Goal: Information Seeking & Learning: Understand process/instructions

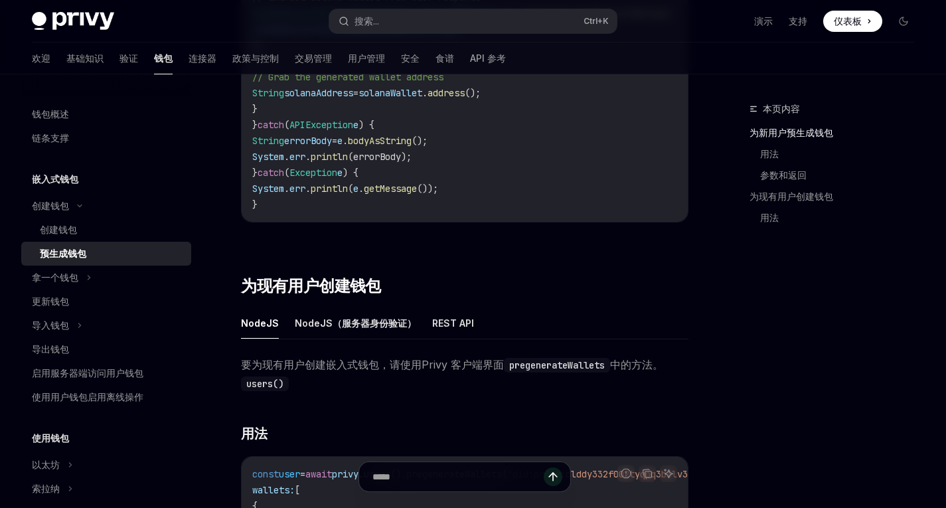
scroll to position [1051, 0]
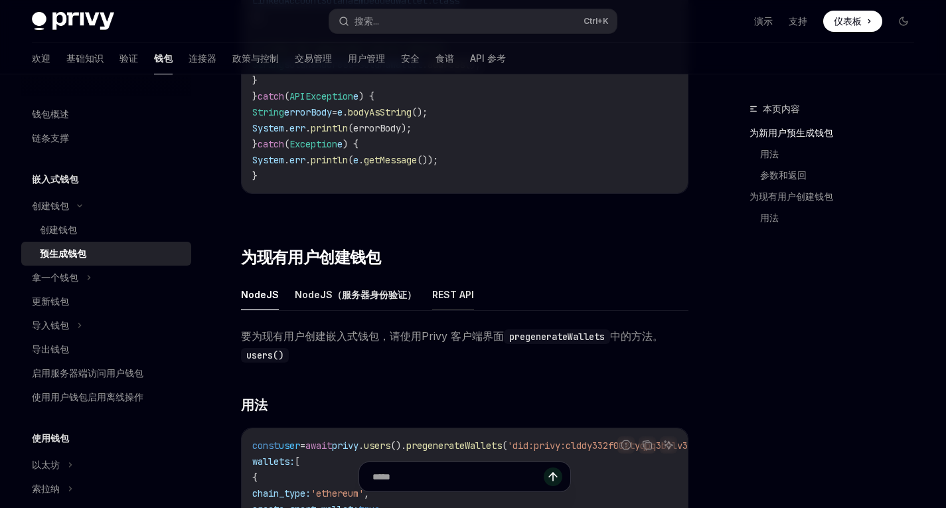
click at [448, 300] on font "REST API" at bounding box center [453, 294] width 42 height 11
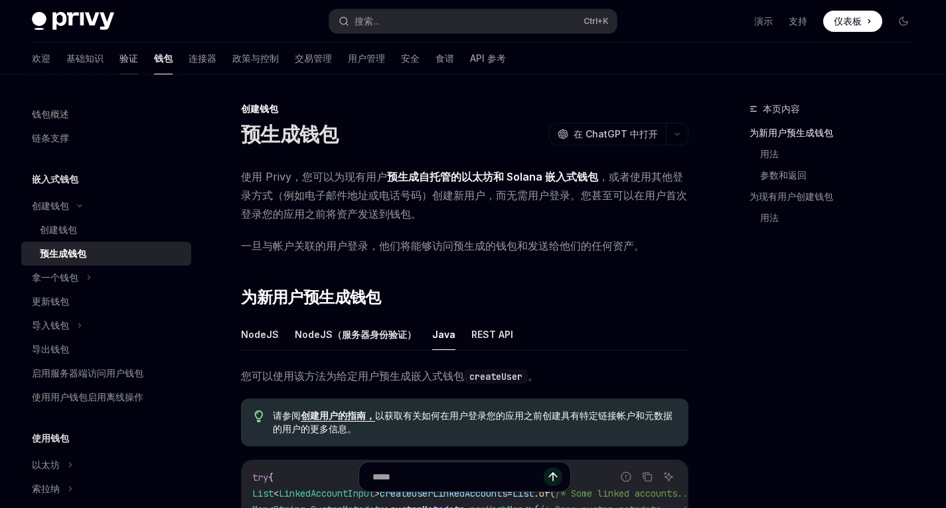
click at [120, 63] on font "验证" at bounding box center [129, 57] width 19 height 11
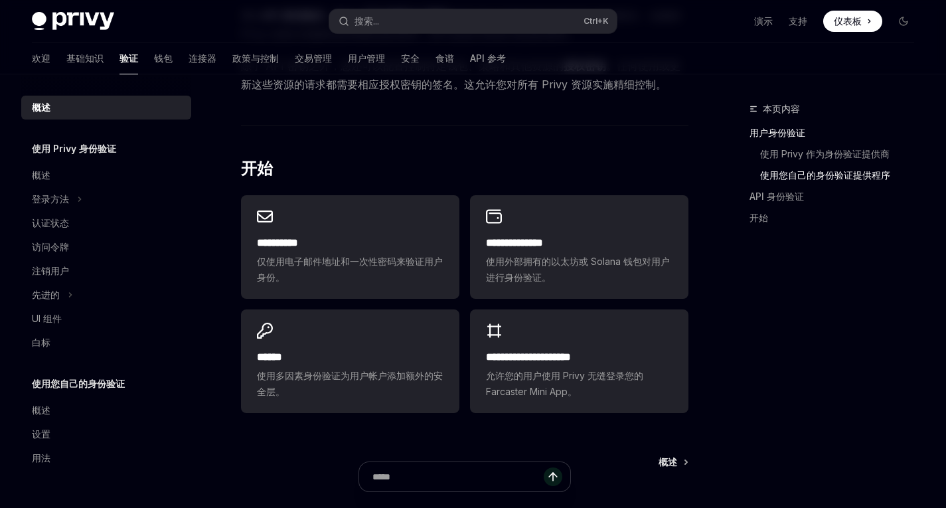
scroll to position [847, 0]
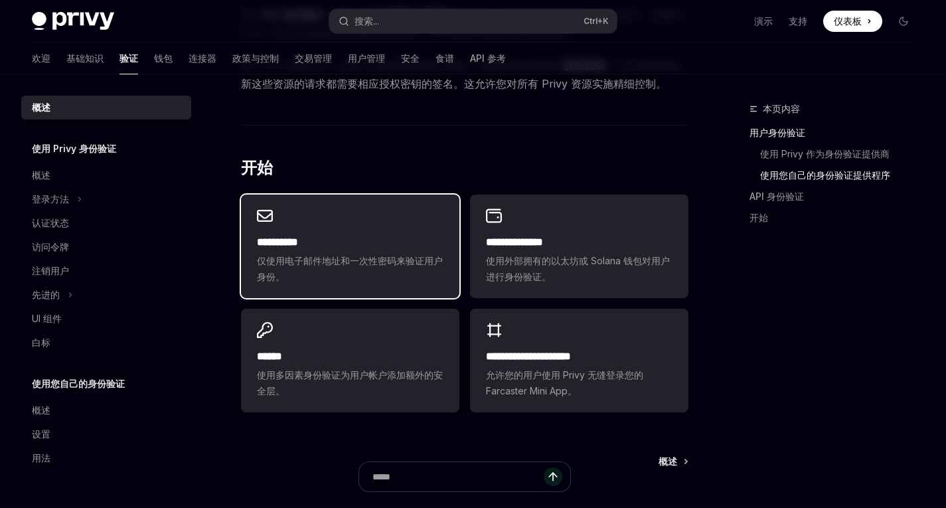
click at [370, 276] on span "仅使用电子邮件地址和一次性密码来验证用户身份。" at bounding box center [350, 269] width 187 height 32
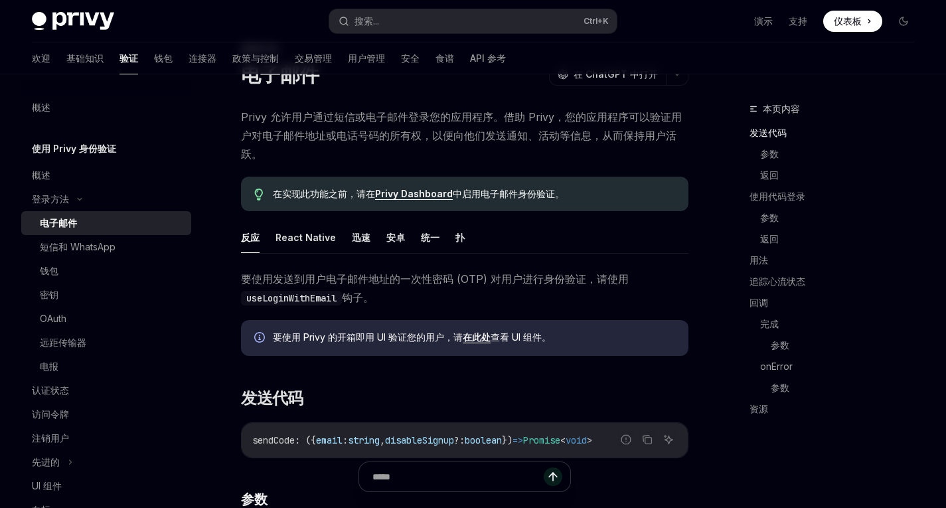
scroll to position [59, 0]
click at [396, 236] on font "安卓" at bounding box center [396, 237] width 19 height 11
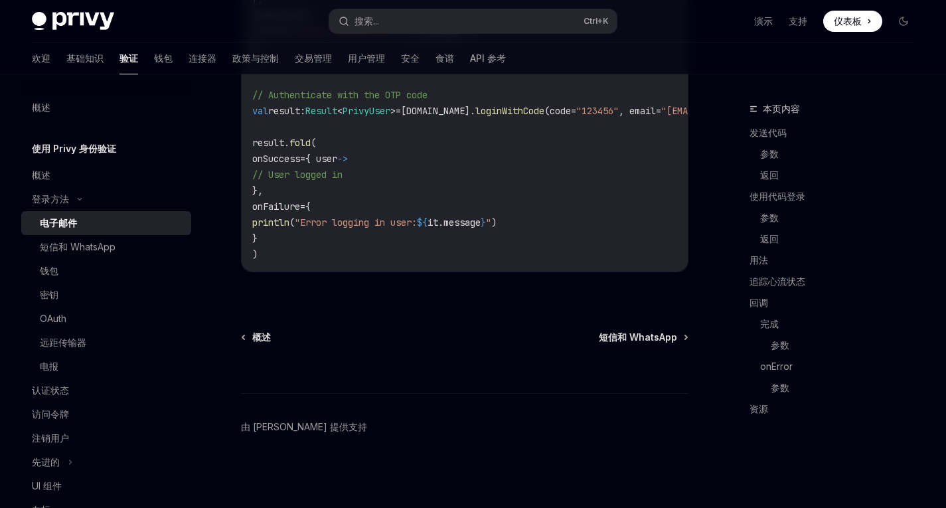
scroll to position [1336, 0]
click at [83, 274] on div "钱包" at bounding box center [111, 271] width 143 height 16
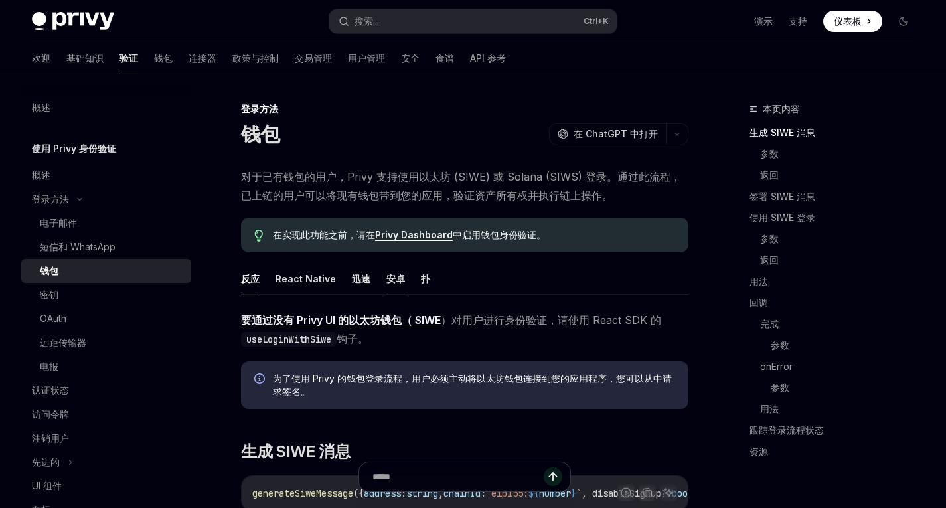
click at [387, 279] on font "安卓" at bounding box center [396, 278] width 19 height 11
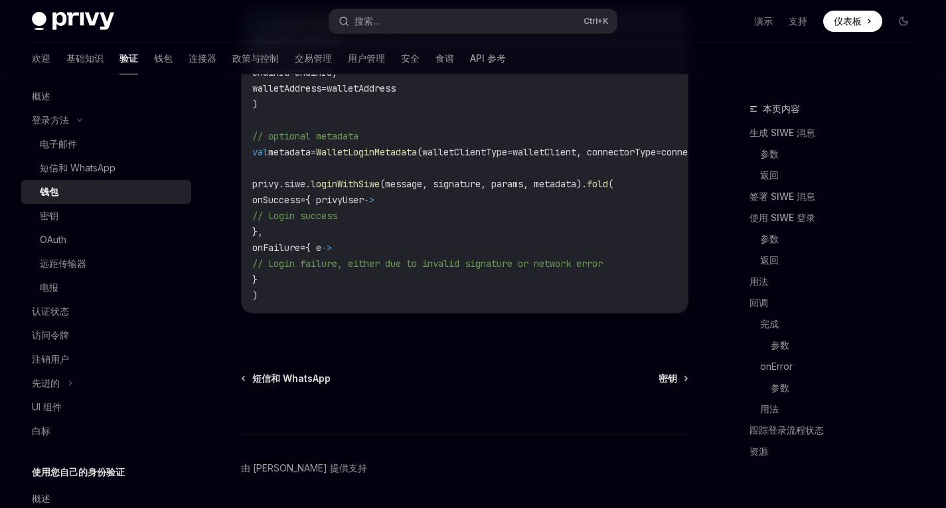
scroll to position [2396, 0]
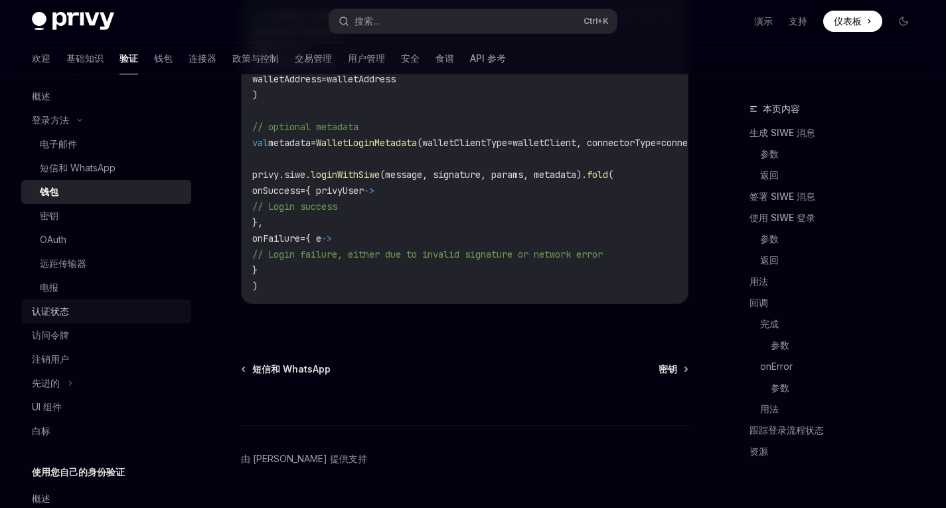
click at [58, 317] on div "认证状态" at bounding box center [50, 312] width 37 height 16
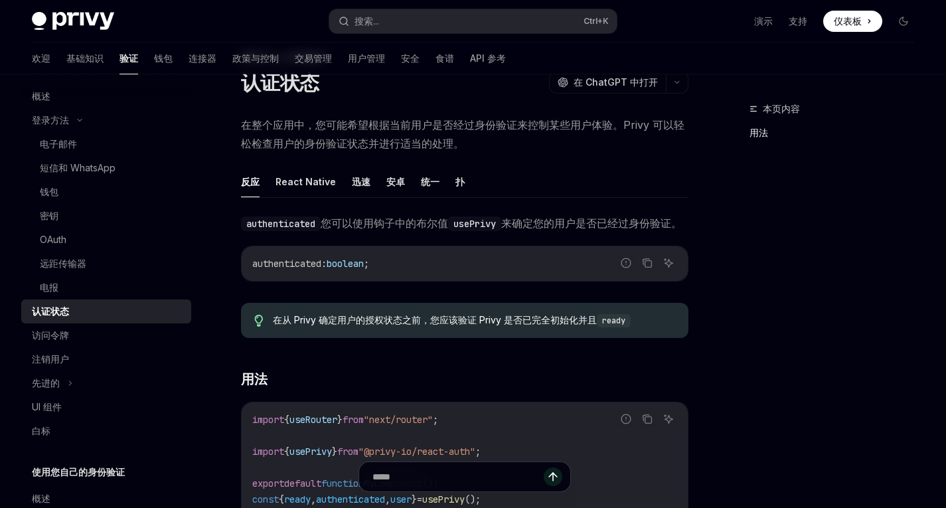
scroll to position [51, 0]
click at [387, 182] on font "安卓" at bounding box center [396, 182] width 19 height 11
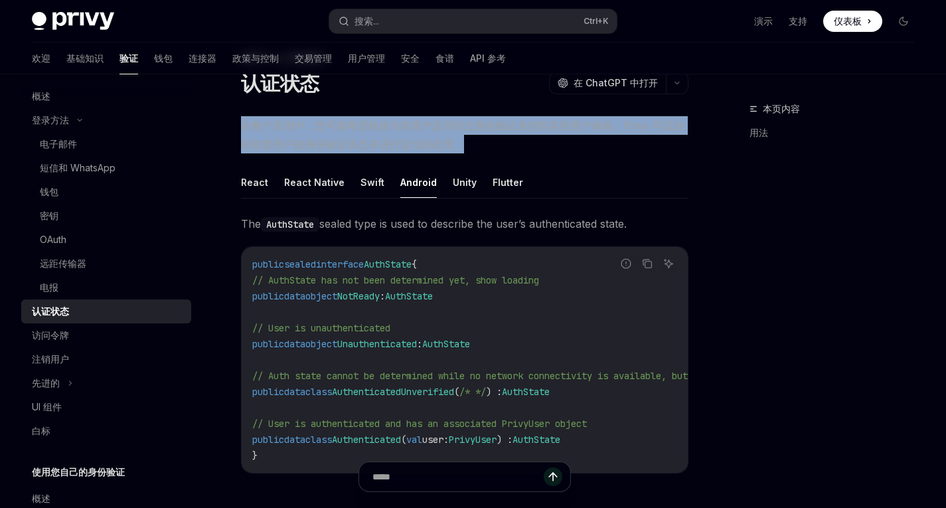
click at [386, 182] on ul "React React Native Swift Android Unity Flutter" at bounding box center [465, 183] width 448 height 32
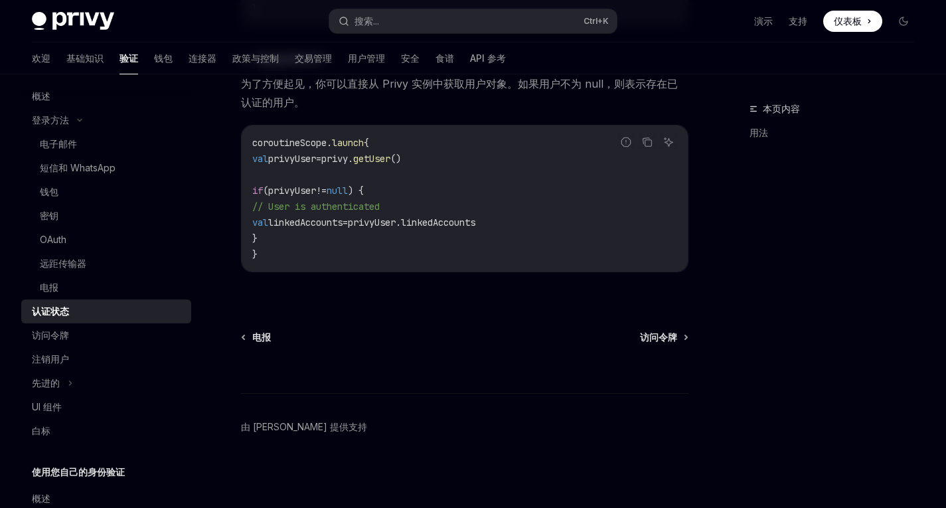
scroll to position [1566, 0]
click at [653, 347] on div at bounding box center [465, 368] width 448 height 49
click at [668, 337] on font "访问令牌" at bounding box center [658, 336] width 37 height 11
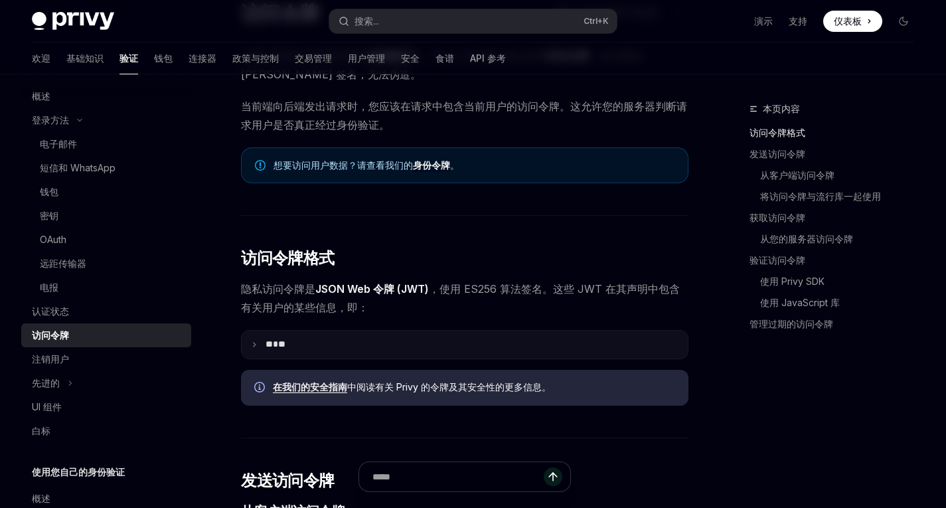
scroll to position [203, 0]
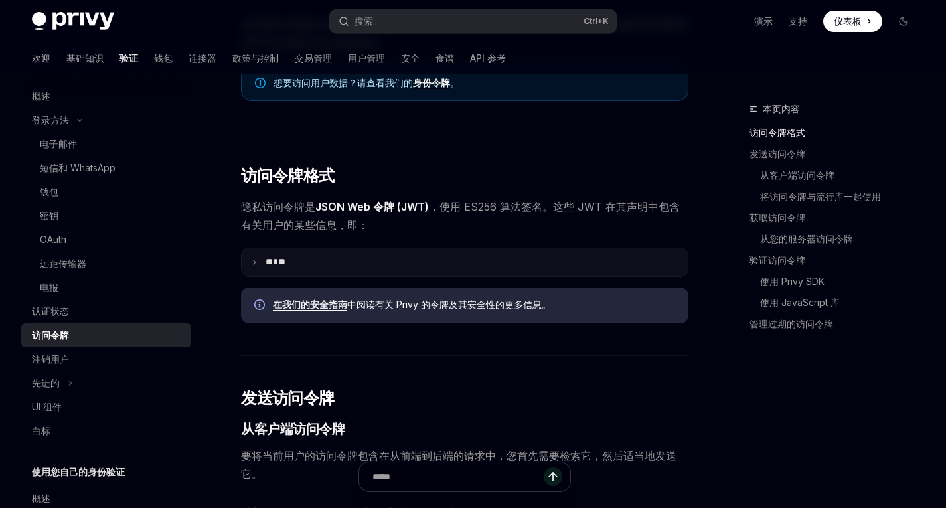
click at [273, 262] on font "**" at bounding box center [269, 261] width 7 height 9
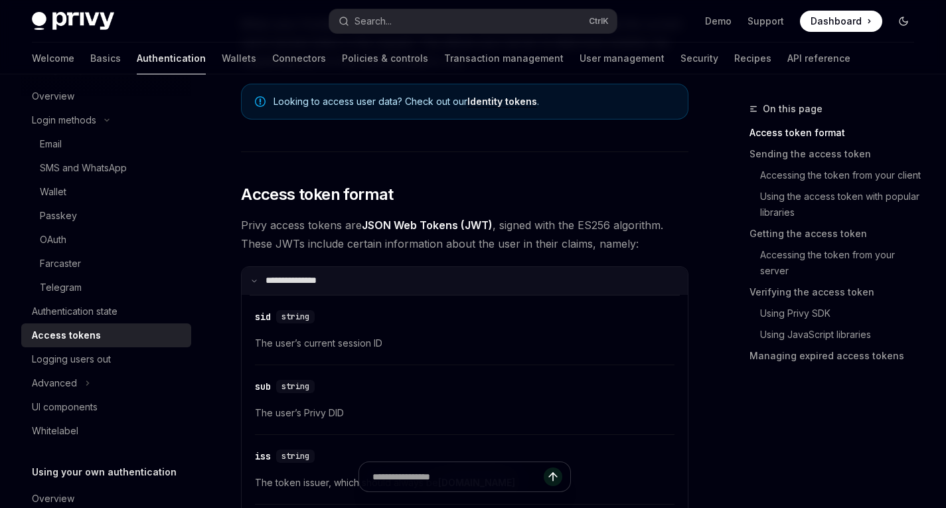
click at [905, 23] on icon "Toggle dark mode" at bounding box center [904, 21] width 11 height 11
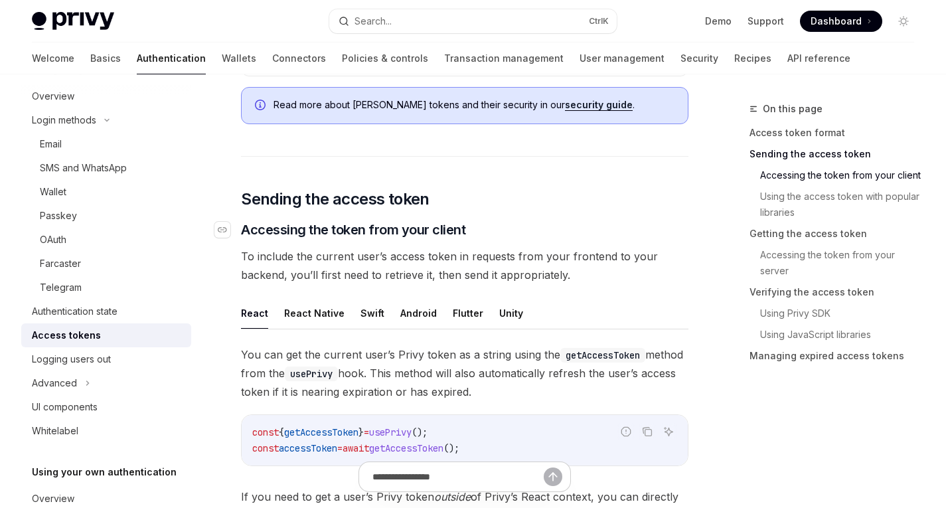
scroll to position [922, 0]
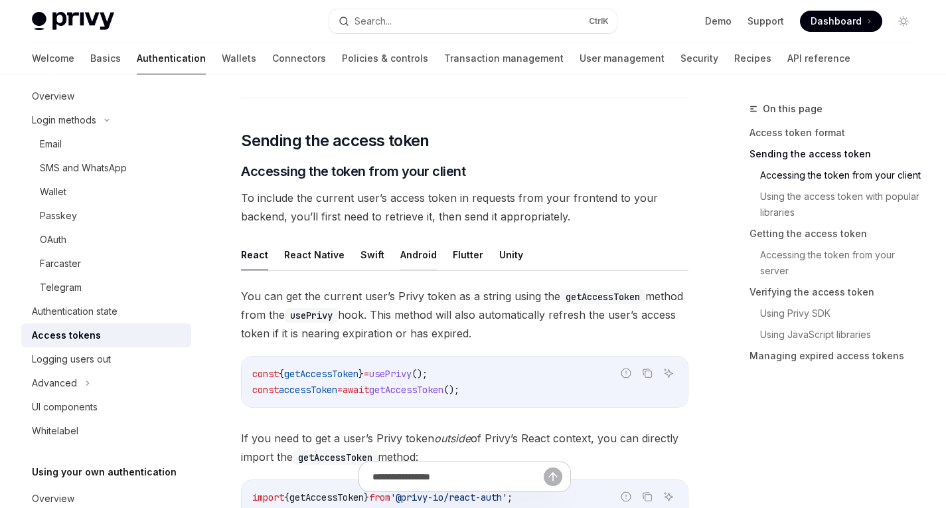
click at [400, 258] on button "Android" at bounding box center [418, 254] width 37 height 31
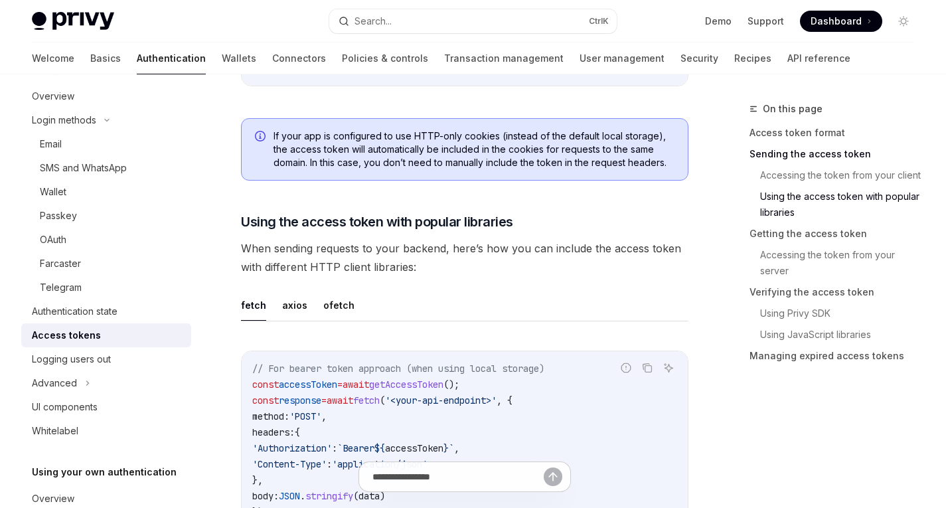
scroll to position [1464, 0]
click at [325, 298] on button "ofetch" at bounding box center [338, 305] width 31 height 31
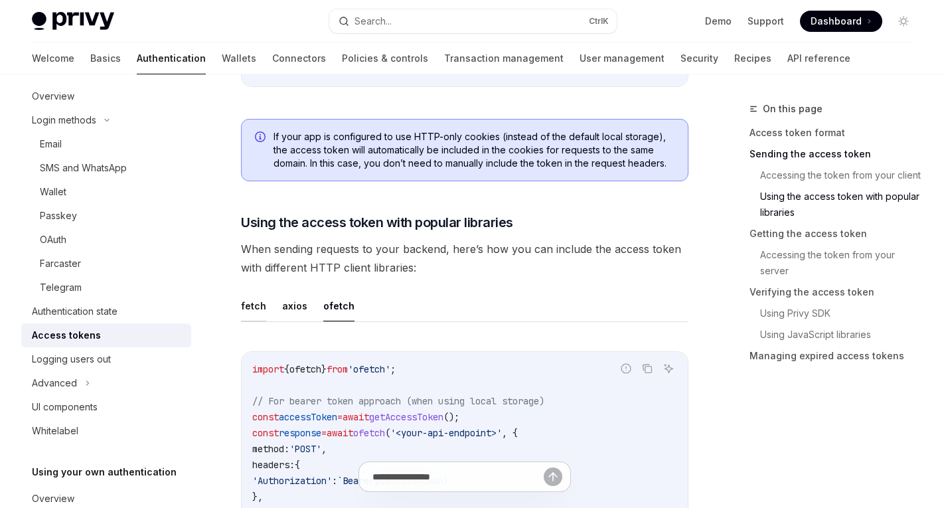
click at [254, 302] on button "fetch" at bounding box center [253, 305] width 25 height 31
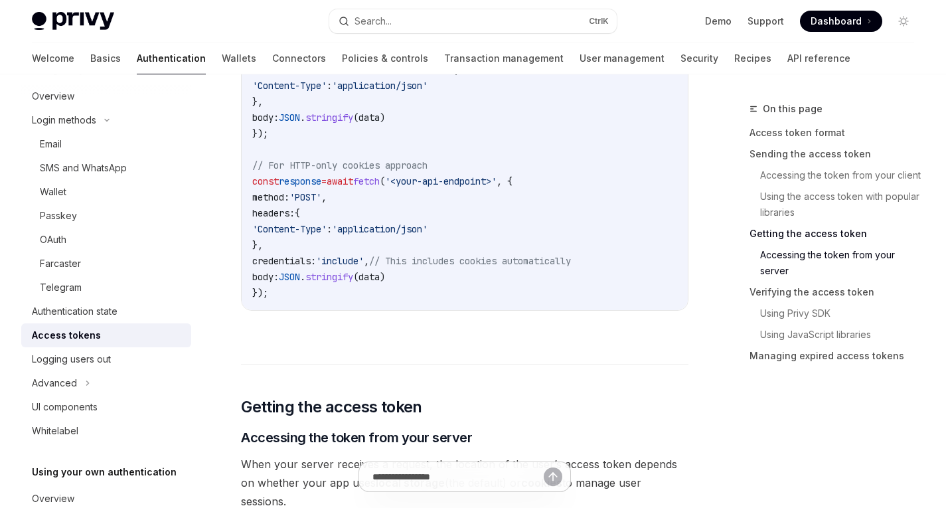
scroll to position [2030, 0]
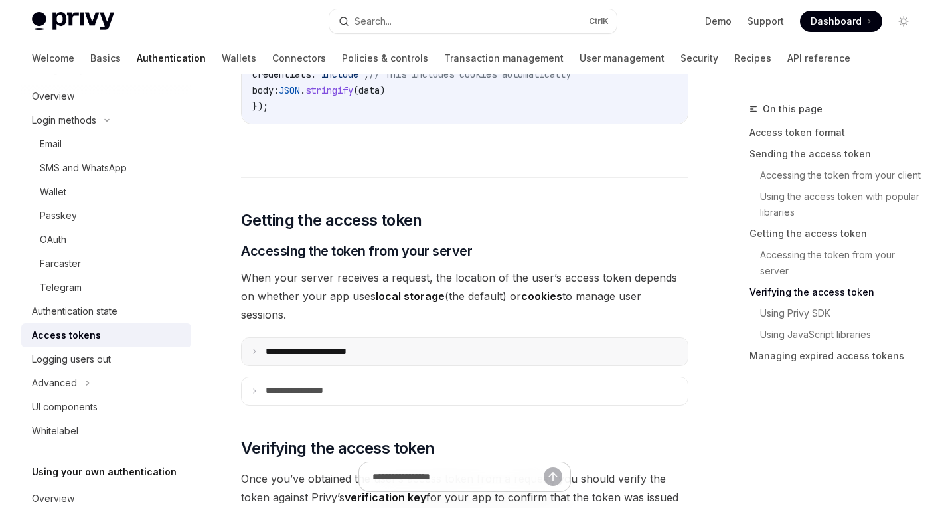
click at [373, 346] on p "**********" at bounding box center [321, 352] width 111 height 12
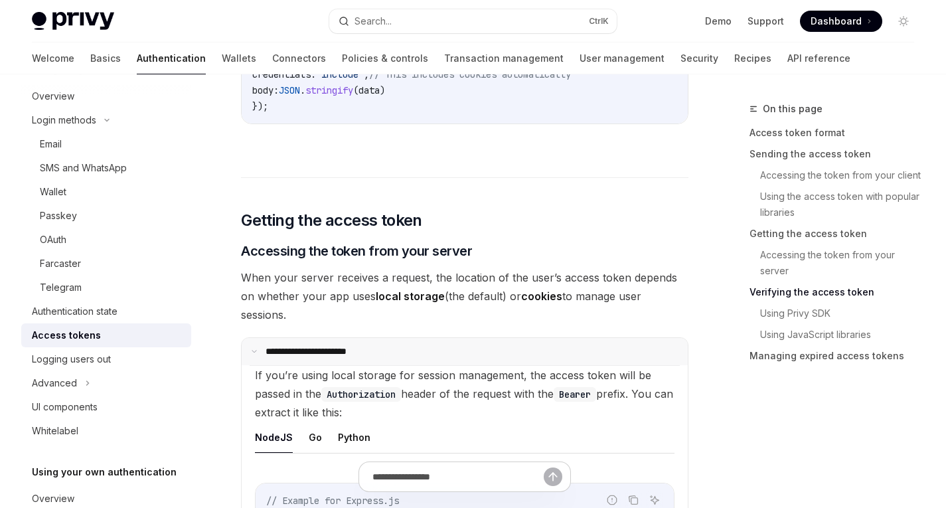
scroll to position [2156, 0]
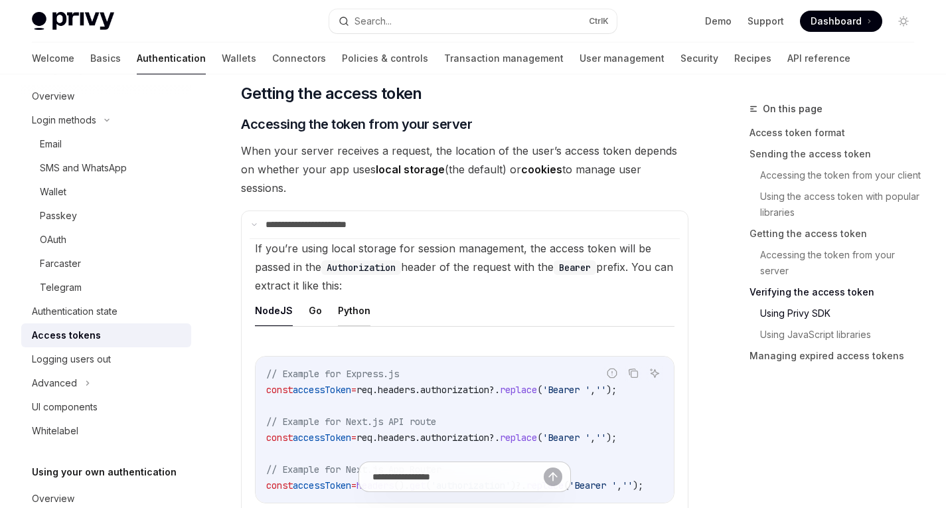
click at [354, 295] on button "Python" at bounding box center [354, 310] width 33 height 31
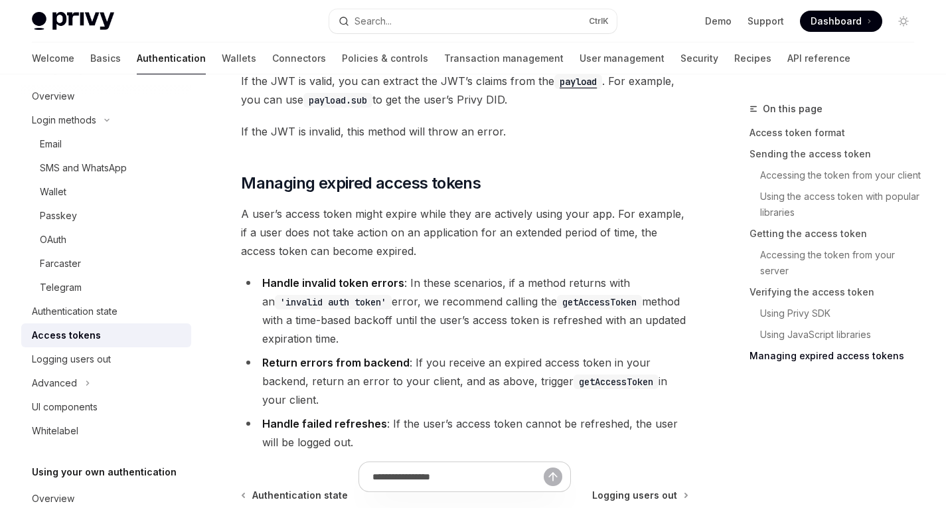
scroll to position [4452, 0]
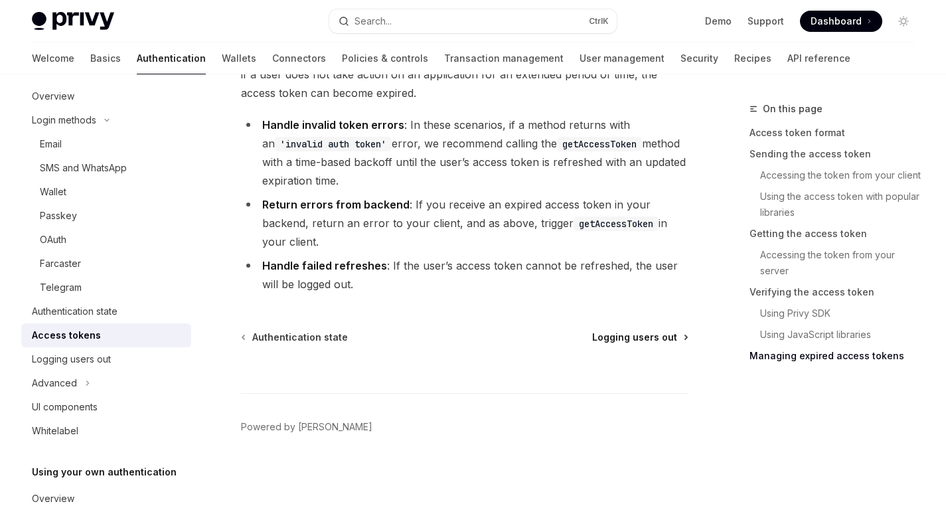
click at [616, 339] on span "Logging users out" at bounding box center [634, 337] width 85 height 13
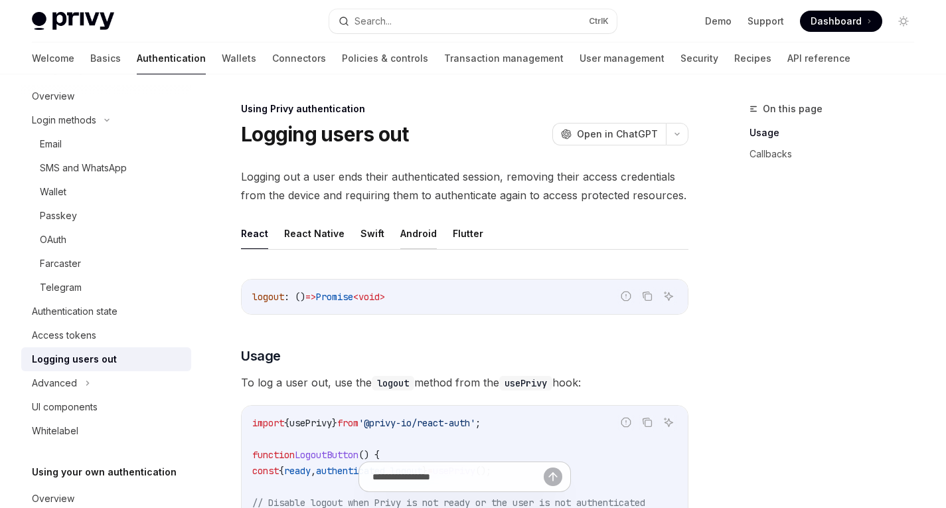
click at [405, 231] on button "Android" at bounding box center [418, 233] width 37 height 31
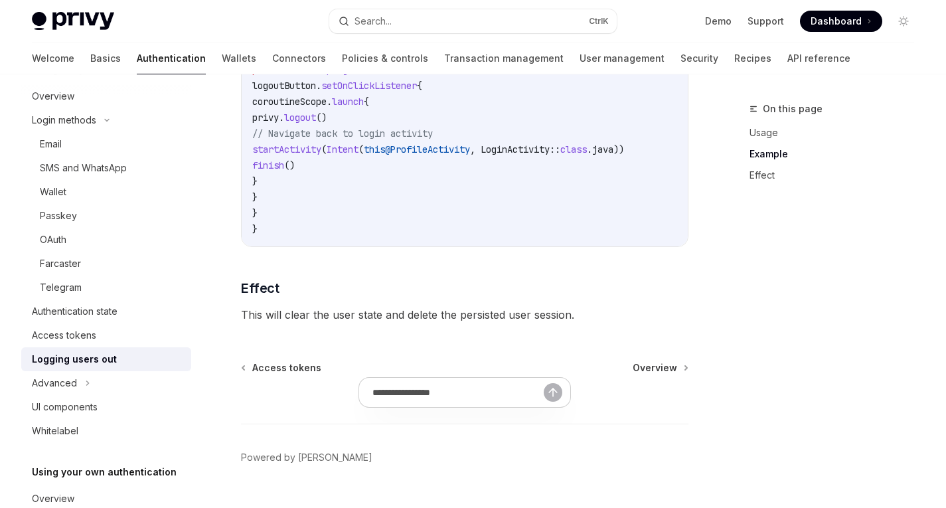
scroll to position [619, 0]
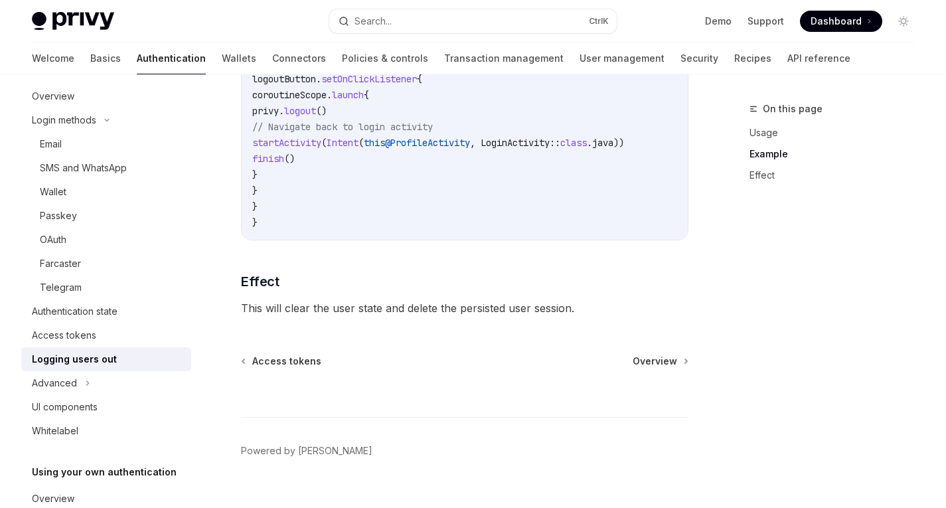
click at [268, 312] on span "This will clear the user state and delete the persisted user session." at bounding box center [465, 308] width 448 height 19
click at [290, 313] on span "This will clear the user state and delete the persisted user session." at bounding box center [465, 308] width 448 height 19
click at [341, 316] on span "This will clear the user state and delete the persisted user session." at bounding box center [465, 308] width 448 height 19
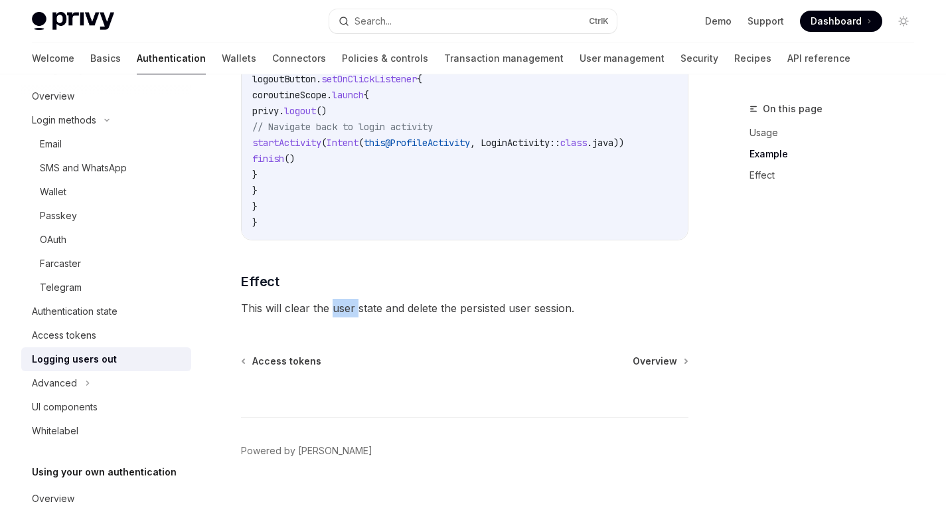
click at [341, 316] on span "This will clear the user state and delete the persisted user session." at bounding box center [465, 308] width 448 height 19
click at [369, 317] on span "This will clear the user state and delete the persisted user session." at bounding box center [465, 308] width 448 height 19
click at [406, 317] on span "This will clear the user state and delete the persisted user session." at bounding box center [465, 308] width 448 height 19
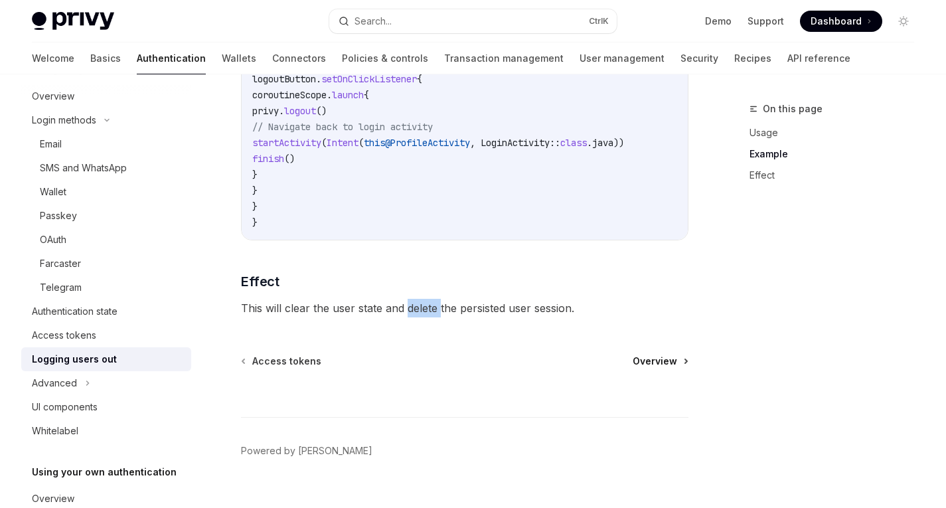
click at [651, 367] on span "Overview" at bounding box center [655, 361] width 44 height 13
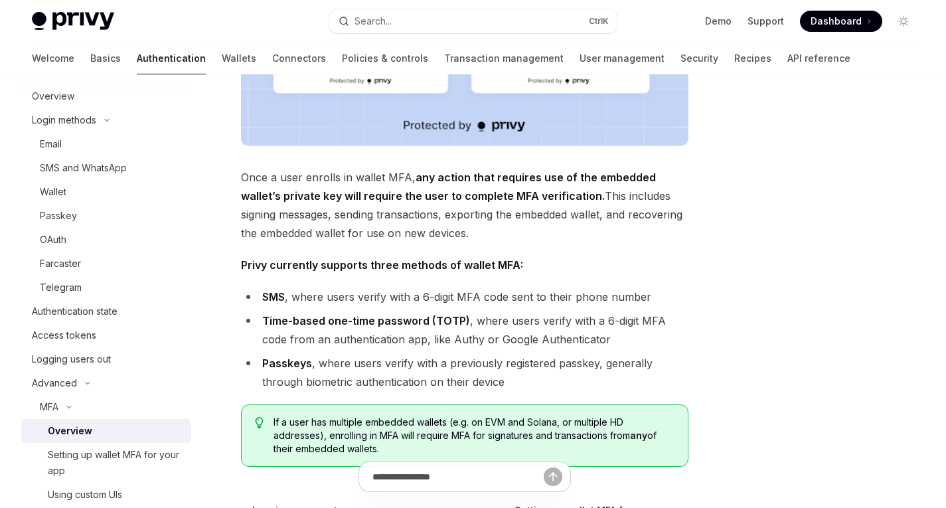
scroll to position [590, 0]
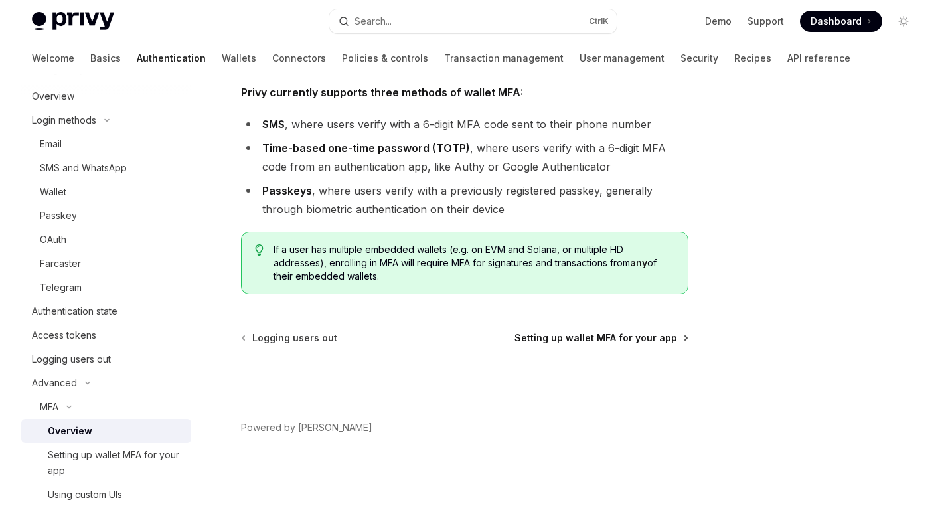
click at [598, 341] on span "Setting up wallet MFA for your app" at bounding box center [596, 337] width 163 height 13
type textarea "*"
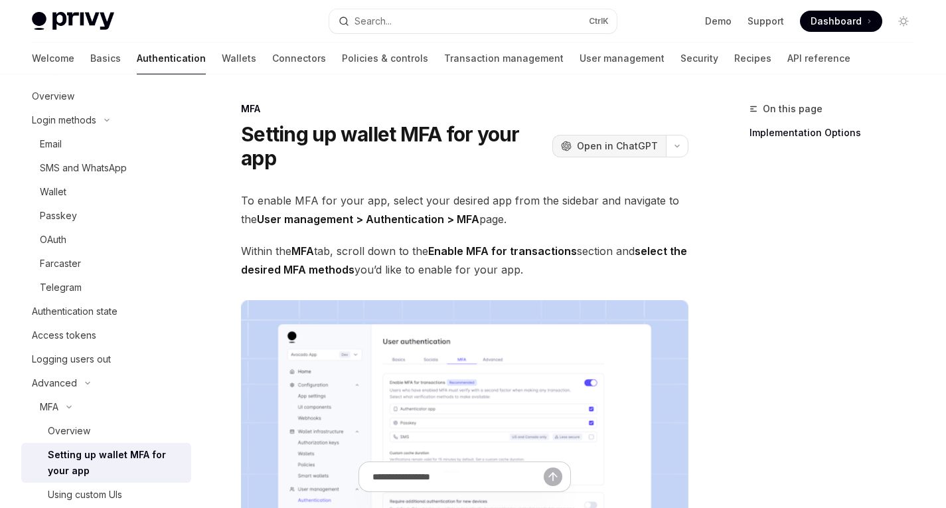
click at [632, 141] on span "Open in ChatGPT" at bounding box center [617, 145] width 81 height 13
click at [300, 197] on span "To enable MFA for your app, select your desired app from the sidebar and naviga…" at bounding box center [465, 209] width 448 height 37
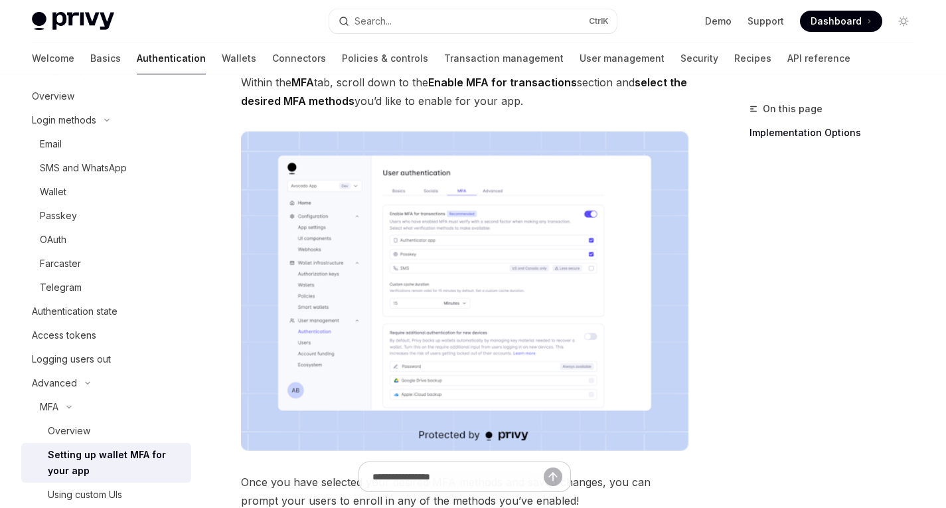
scroll to position [36, 0]
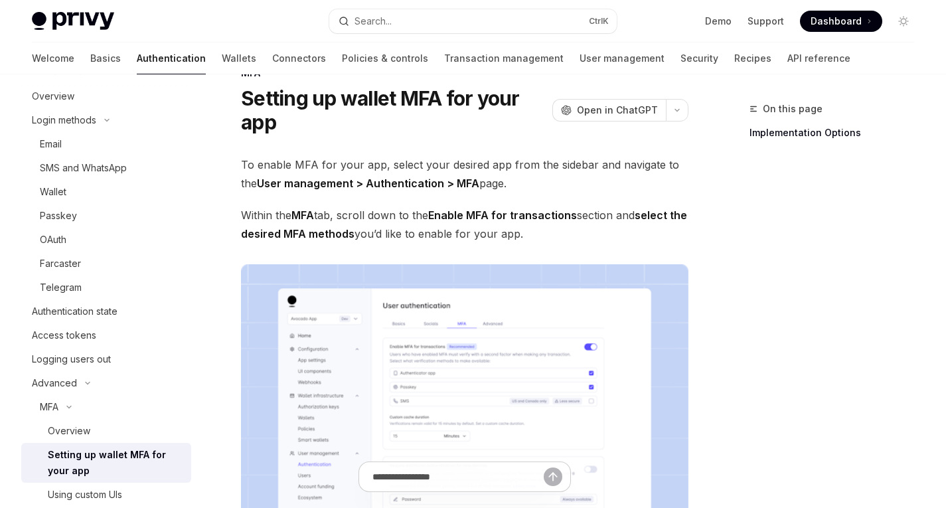
click at [369, 167] on span "To enable MFA for your app, select your desired app from the sidebar and naviga…" at bounding box center [465, 173] width 448 height 37
click at [411, 160] on span "To enable MFA for your app, select your desired app from the sidebar and naviga…" at bounding box center [465, 173] width 448 height 37
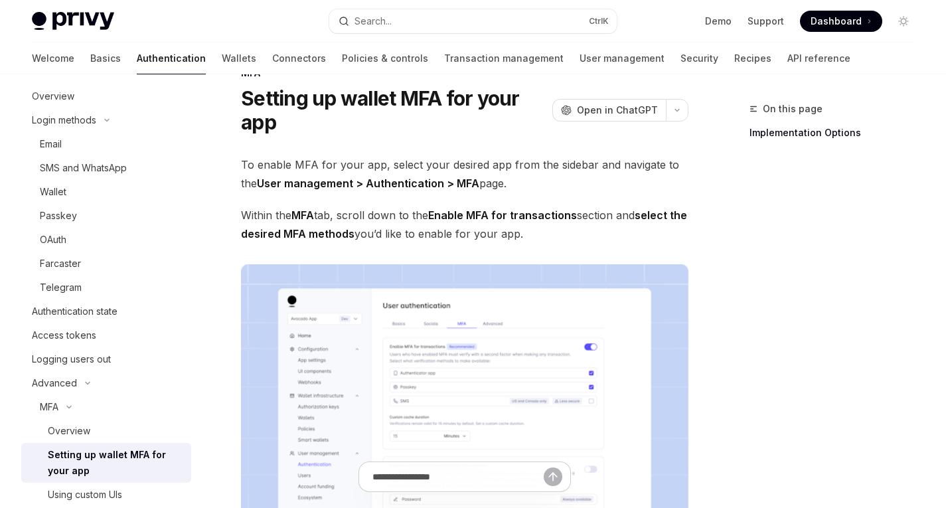
click at [444, 164] on span "To enable MFA for your app, select your desired app from the sidebar and naviga…" at bounding box center [465, 173] width 448 height 37
click at [465, 162] on span "To enable MFA for your app, select your desired app from the sidebar and naviga…" at bounding box center [465, 173] width 448 height 37
click at [340, 161] on span "To enable MFA for your app, select your desired app from the sidebar and naviga…" at bounding box center [465, 173] width 448 height 37
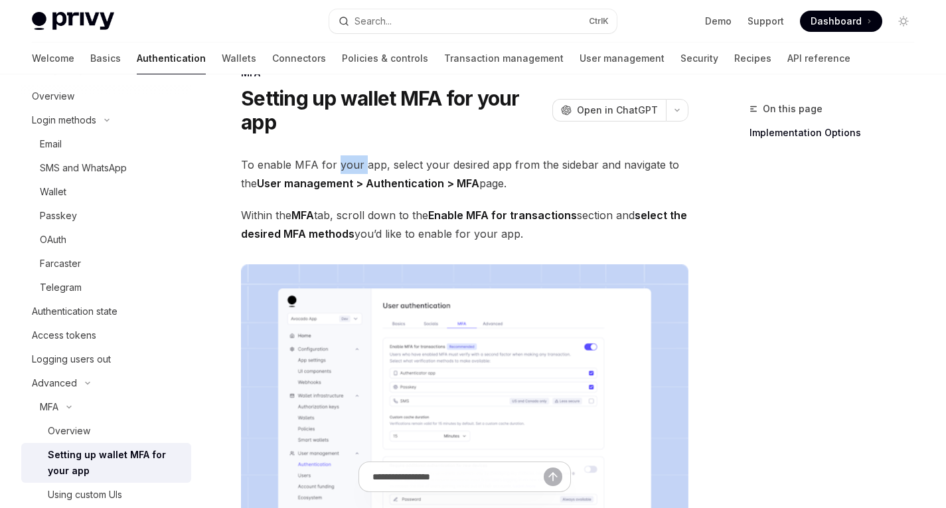
click at [340, 161] on span "To enable MFA for your app, select your desired app from the sidebar and naviga…" at bounding box center [465, 173] width 448 height 37
click at [387, 163] on span "To enable MFA for your app, select your desired app from the sidebar and naviga…" at bounding box center [465, 173] width 448 height 37
click at [430, 170] on span "To enable MFA for your app, select your desired app from the sidebar and naviga…" at bounding box center [465, 173] width 448 height 37
click at [456, 167] on span "To enable MFA for your app, select your desired app from the sidebar and naviga…" at bounding box center [465, 173] width 448 height 37
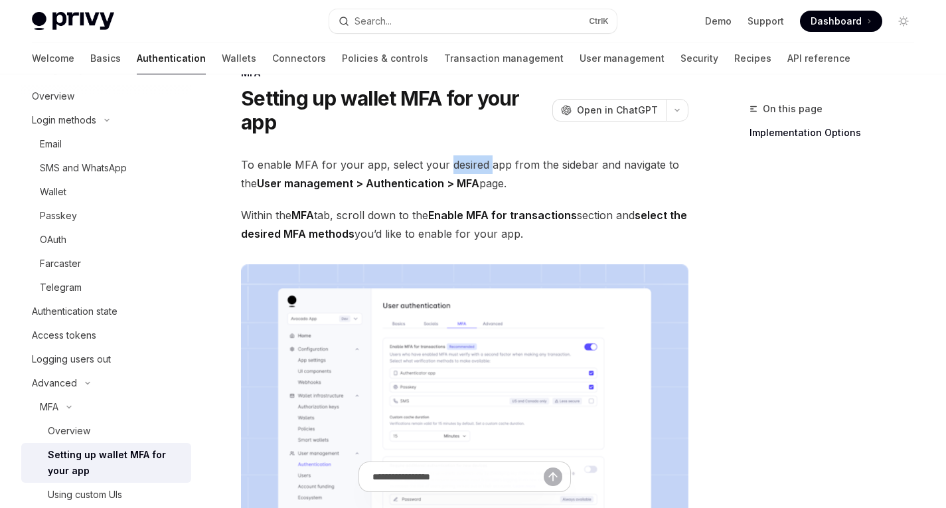
click at [456, 167] on span "To enable MFA for your app, select your desired app from the sidebar and naviga…" at bounding box center [465, 173] width 448 height 37
click at [513, 168] on span "To enable MFA for your app, select your desired app from the sidebar and naviga…" at bounding box center [465, 173] width 448 height 37
click at [583, 171] on span "To enable MFA for your app, select your desired app from the sidebar and naviga…" at bounding box center [465, 173] width 448 height 37
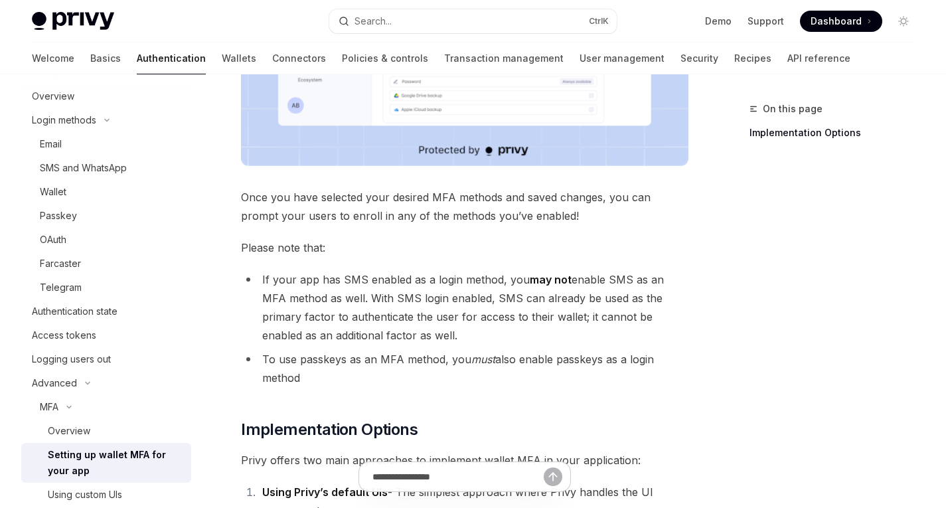
scroll to position [499, 0]
